Goal: Task Accomplishment & Management: Use online tool/utility

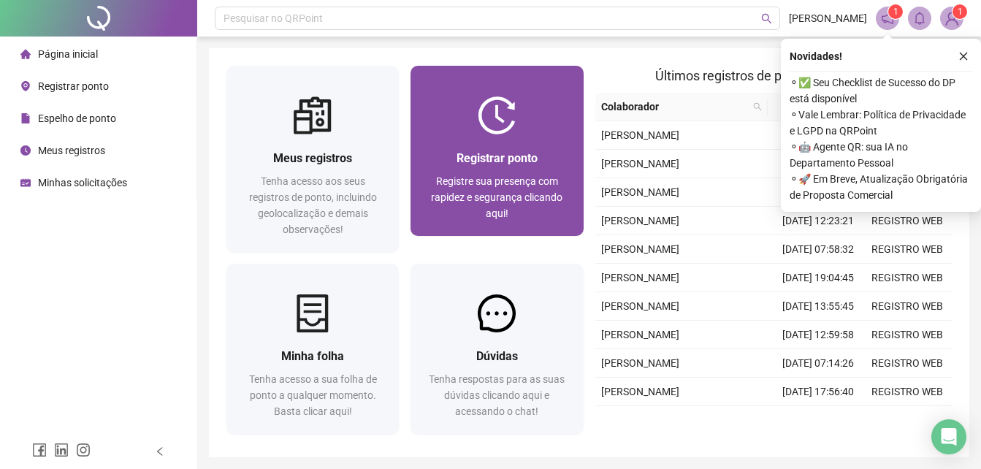
click at [560, 132] on div at bounding box center [497, 115] width 172 height 38
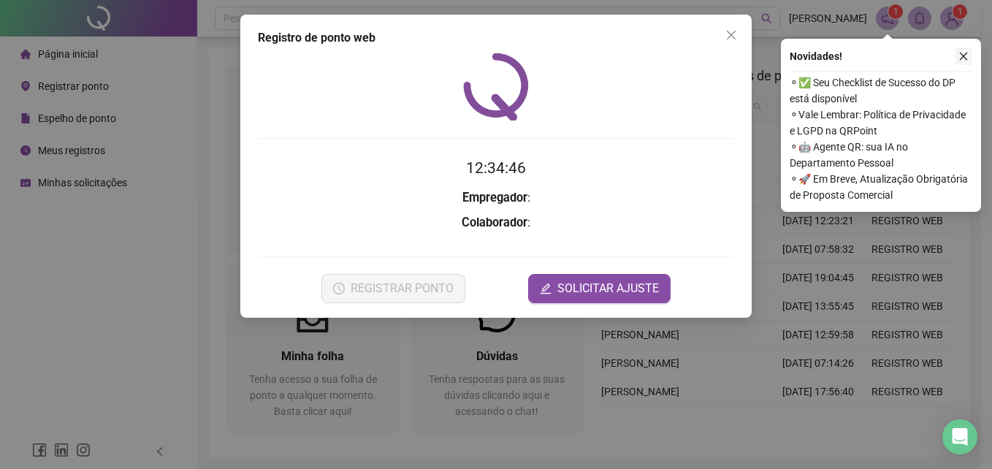
click at [967, 56] on icon "close" at bounding box center [963, 56] width 10 height 10
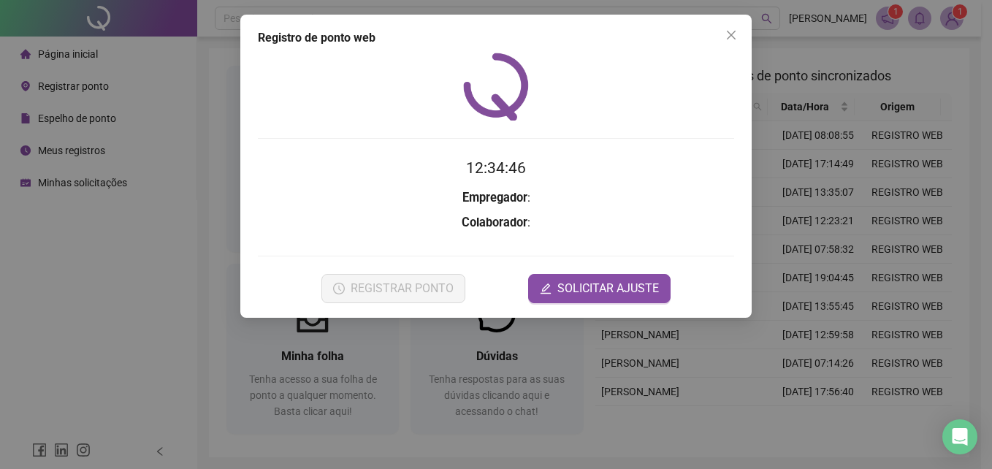
click at [863, 121] on div "Registro de ponto web 12:34:46 Empregador : Colaborador : REGISTRAR PONTO SOLIC…" at bounding box center [496, 234] width 992 height 469
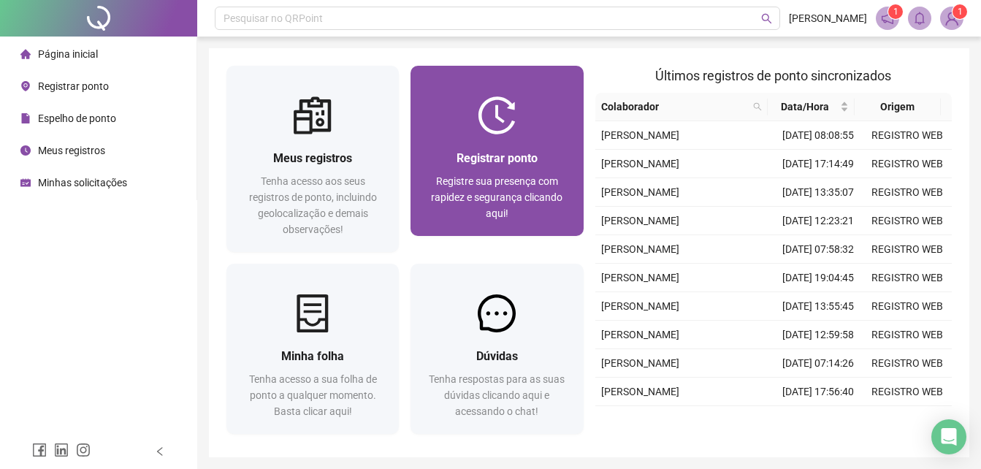
click at [572, 172] on div "Registrar ponto Registre sua presença com rapidez e segurança clicando aqui!" at bounding box center [497, 185] width 172 height 102
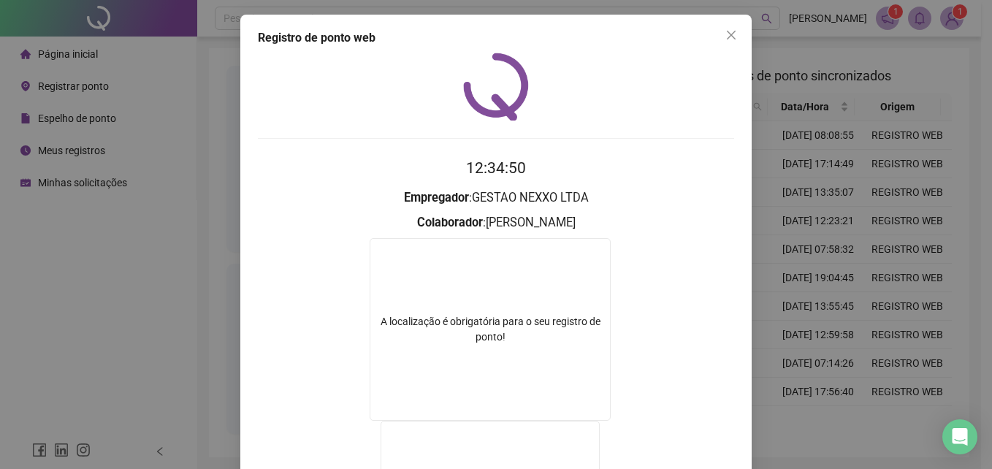
scroll to position [76, 0]
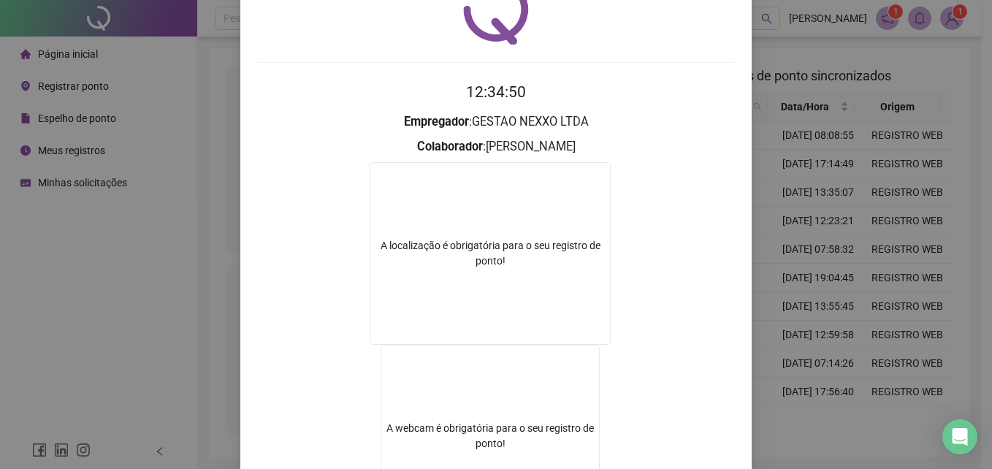
click at [891, 178] on div "Registro de ponto web 12:34:50 Empregador : GESTAO NEXXO LTDA Colaborador : [PE…" at bounding box center [496, 234] width 992 height 469
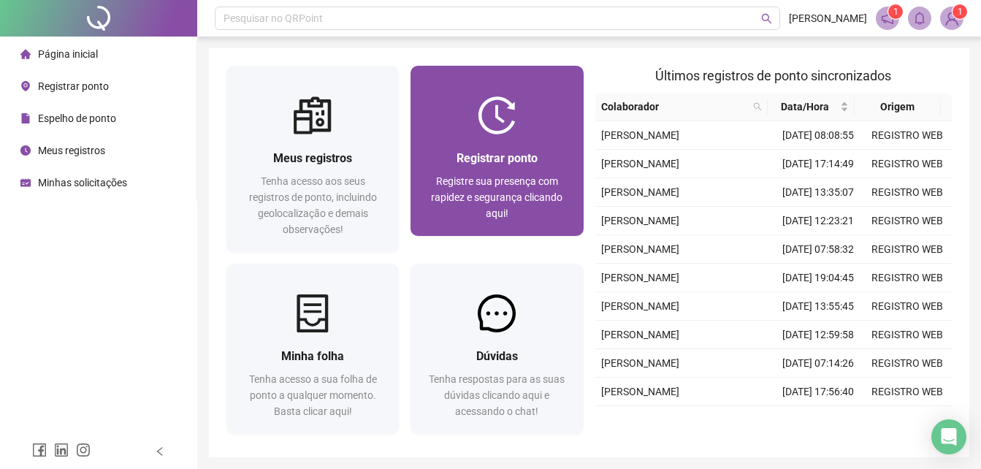
click at [530, 197] on span "Registre sua presença com rapidez e segurança clicando aqui!" at bounding box center [496, 197] width 131 height 44
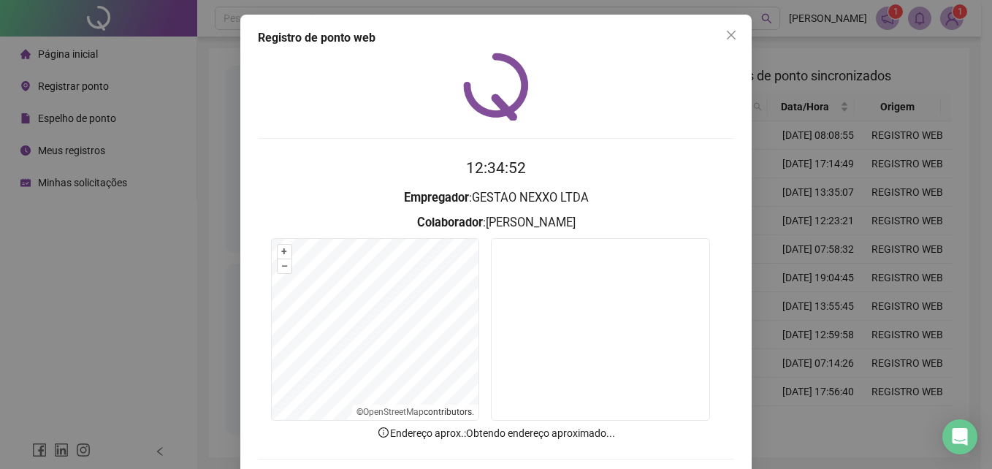
scroll to position [69, 0]
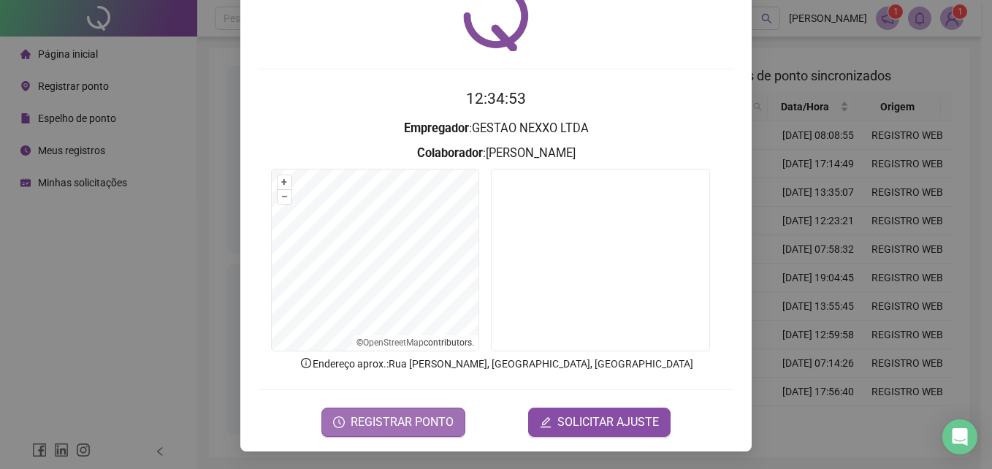
click at [423, 428] on span "REGISTRAR PONTO" at bounding box center [402, 422] width 103 height 18
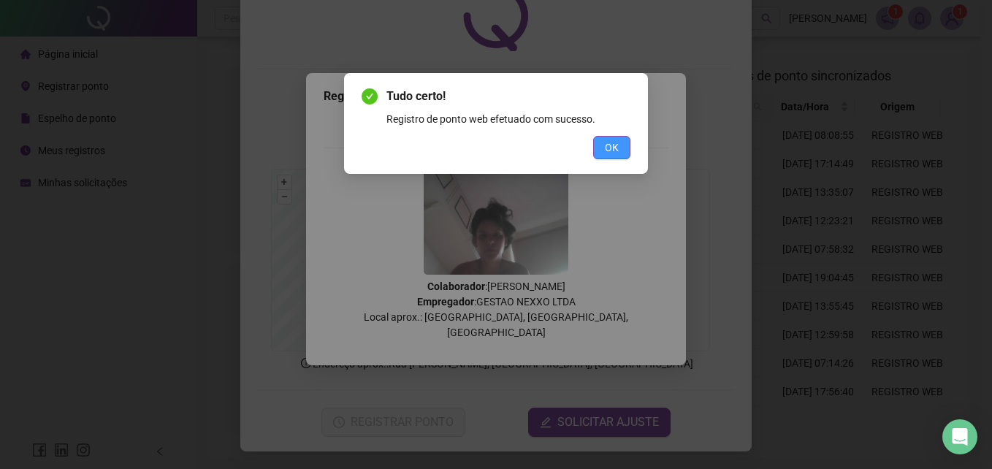
click at [603, 159] on button "OK" at bounding box center [611, 147] width 37 height 23
